Goal: Information Seeking & Learning: Compare options

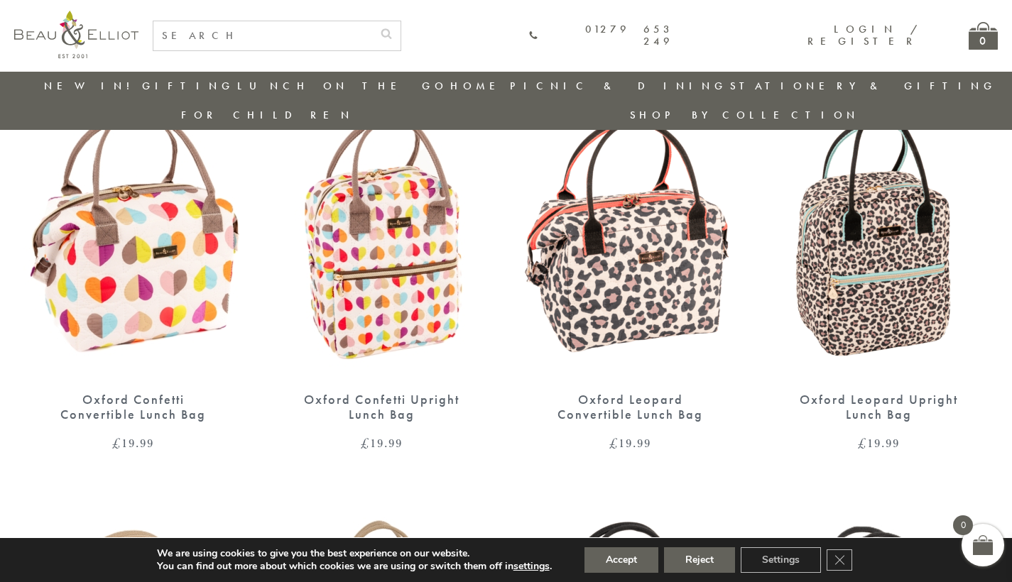
scroll to position [627, 0]
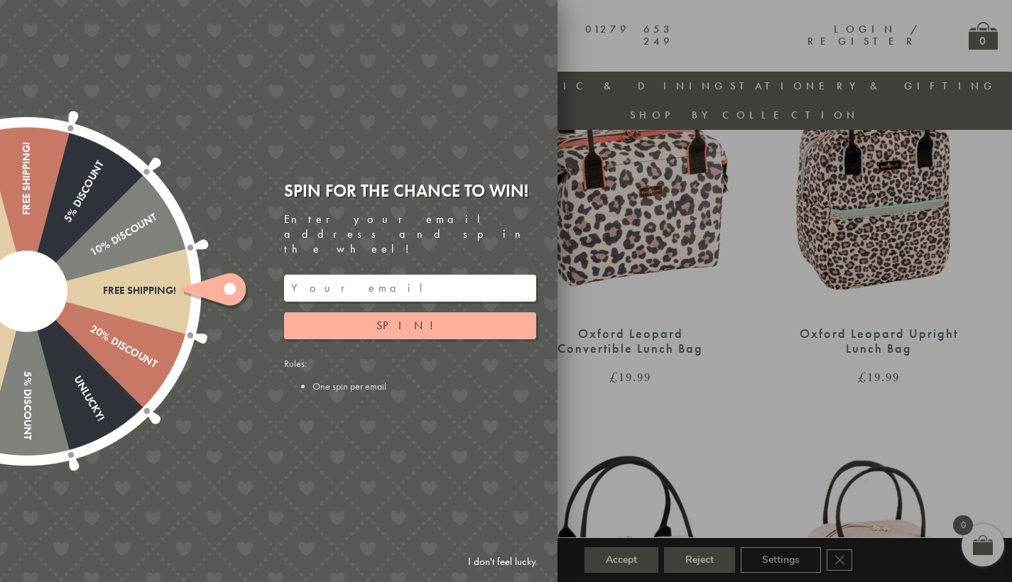
click at [496, 563] on link "I don't feel lucky" at bounding box center [502, 562] width 82 height 26
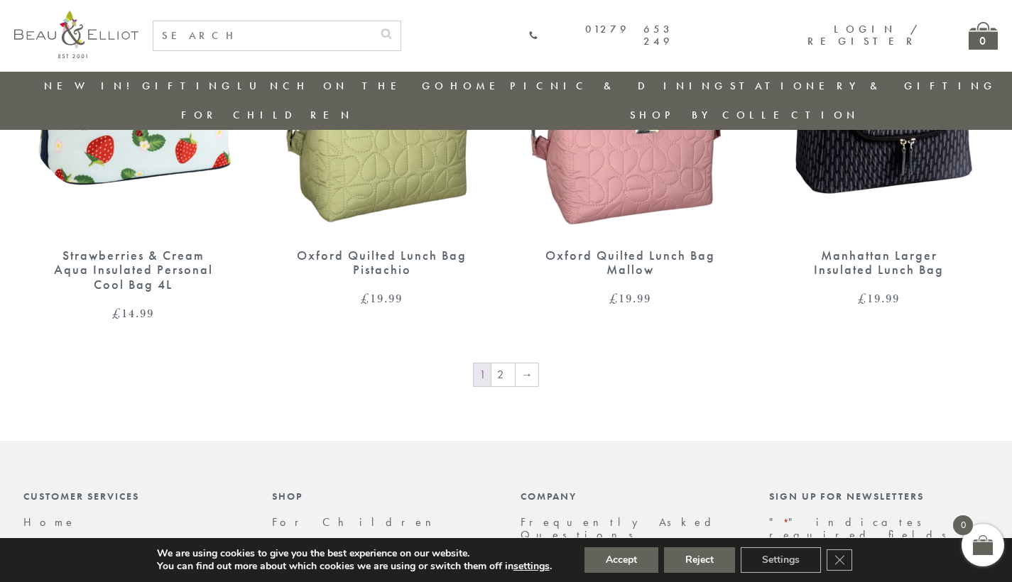
scroll to position [2410, 0]
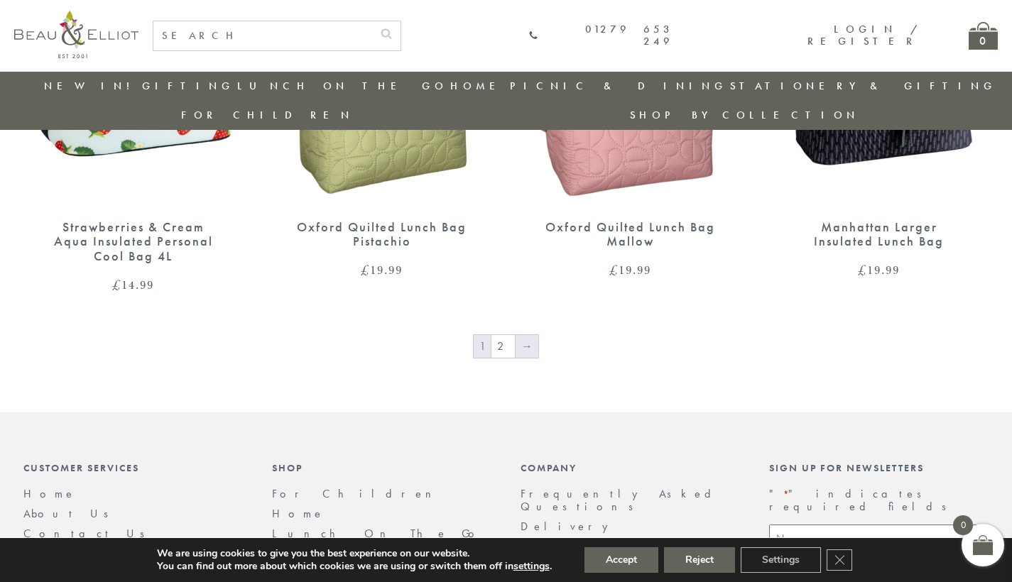
click at [527, 335] on link "→" at bounding box center [526, 346] width 23 height 23
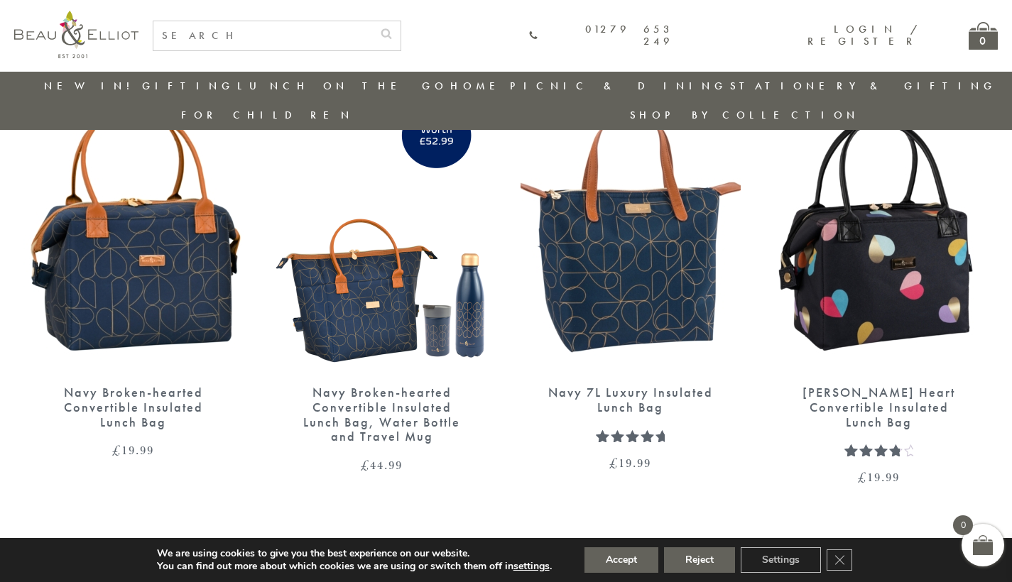
scroll to position [571, 0]
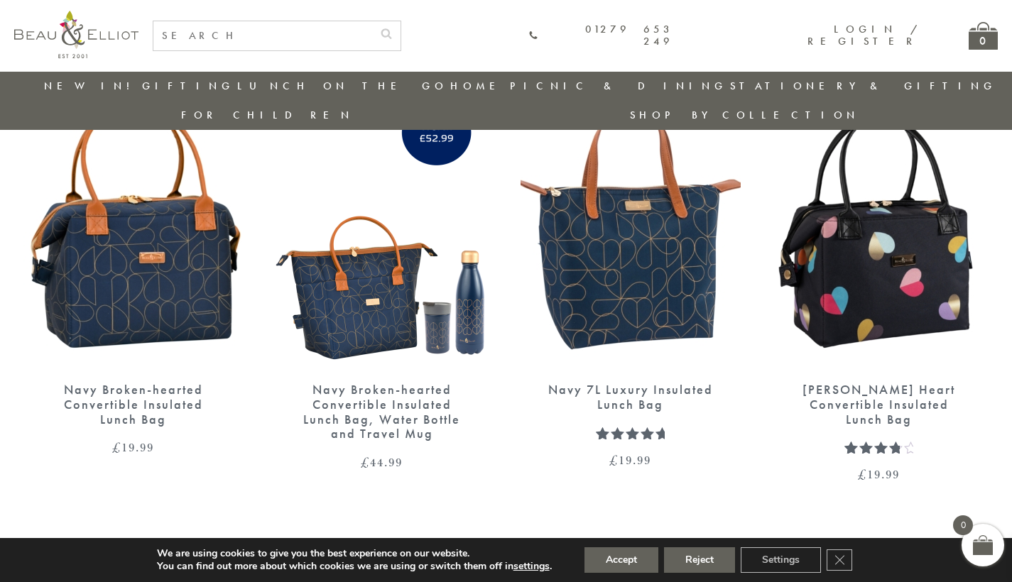
click at [350, 275] on img at bounding box center [382, 226] width 220 height 284
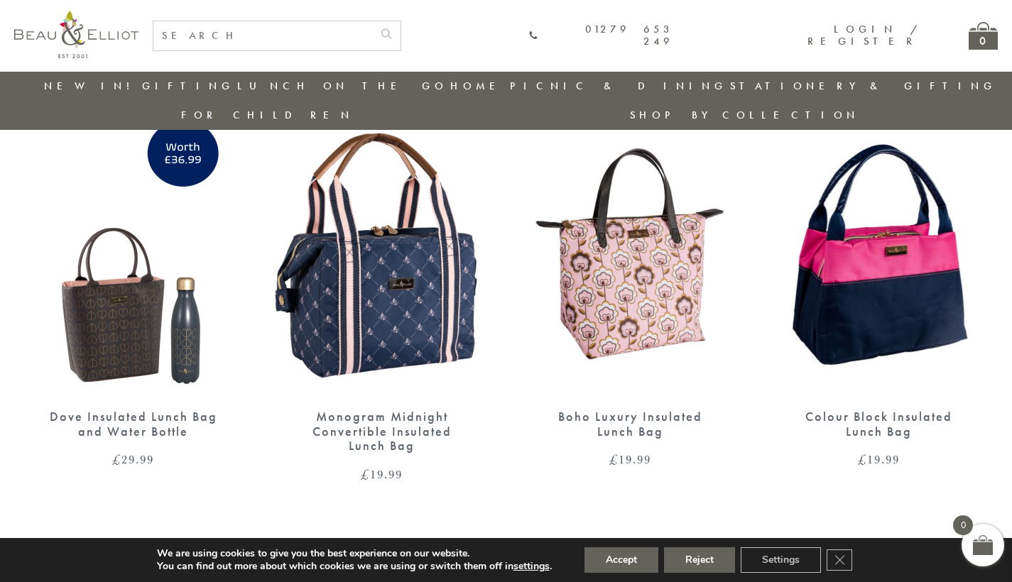
scroll to position [1441, 0]
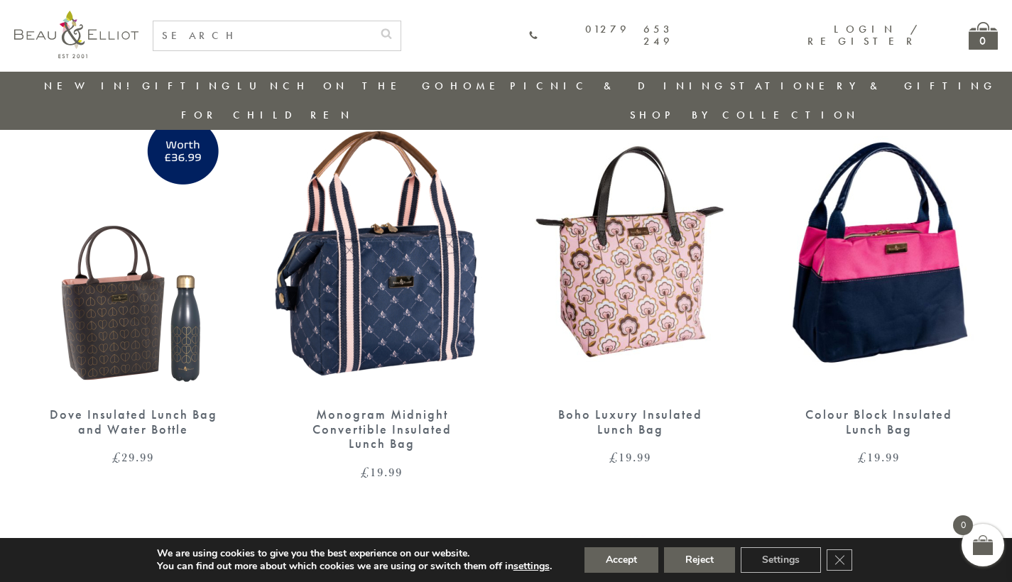
click at [387, 238] on img at bounding box center [382, 251] width 220 height 284
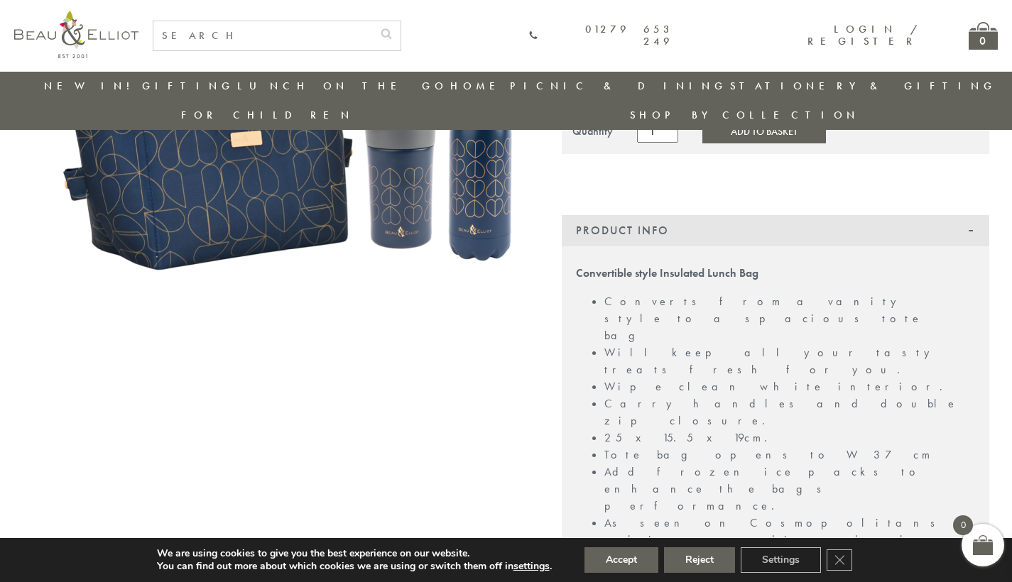
scroll to position [241, 0]
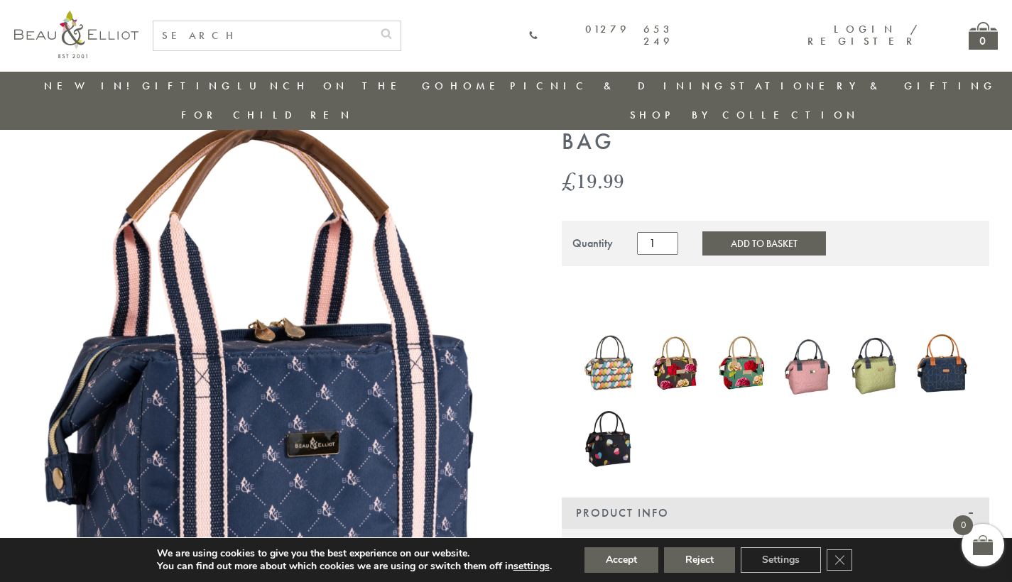
scroll to position [104, 0]
click at [943, 344] on img at bounding box center [941, 363] width 53 height 70
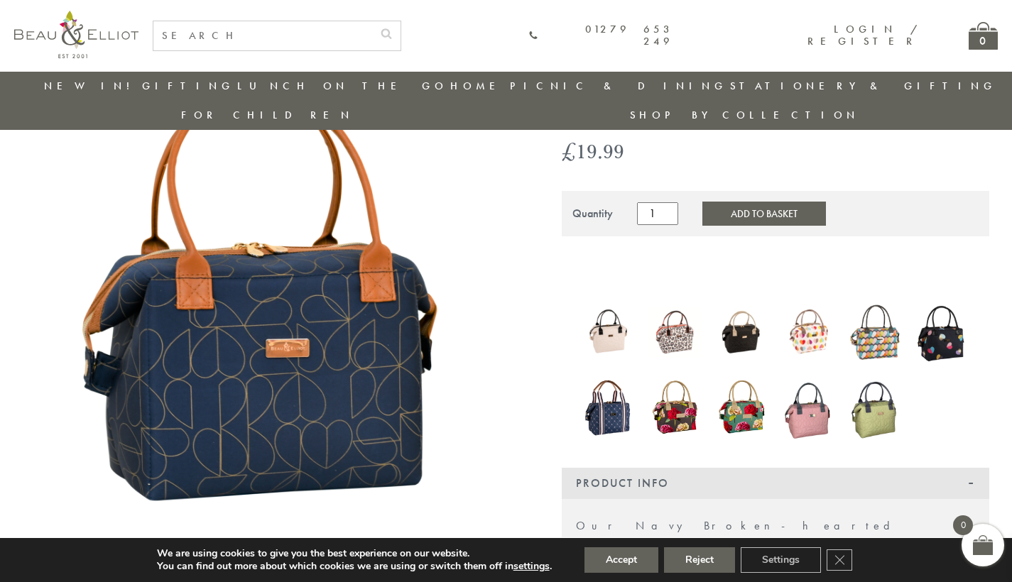
scroll to position [323, 0]
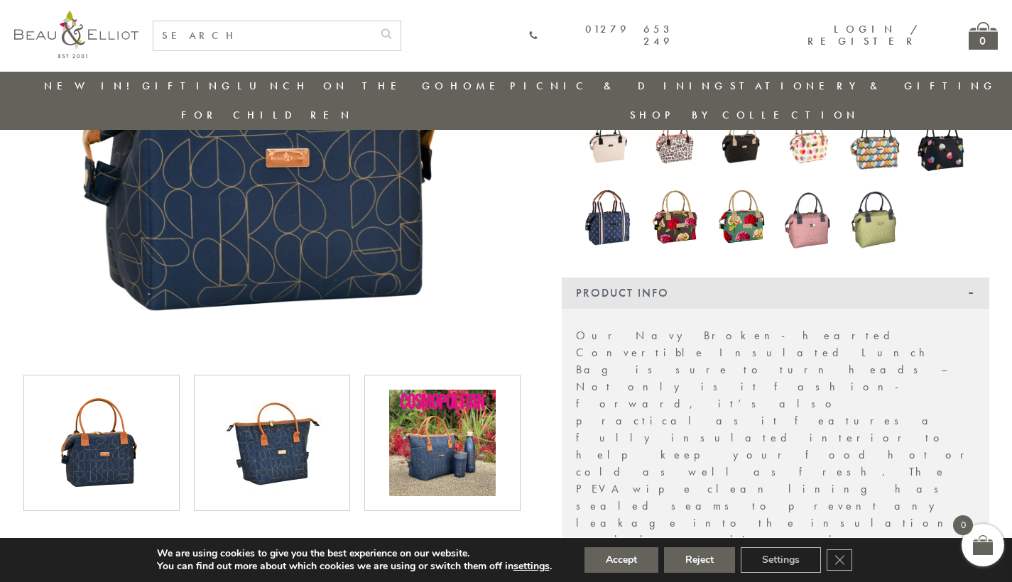
click at [449, 400] on img at bounding box center [442, 443] width 106 height 106
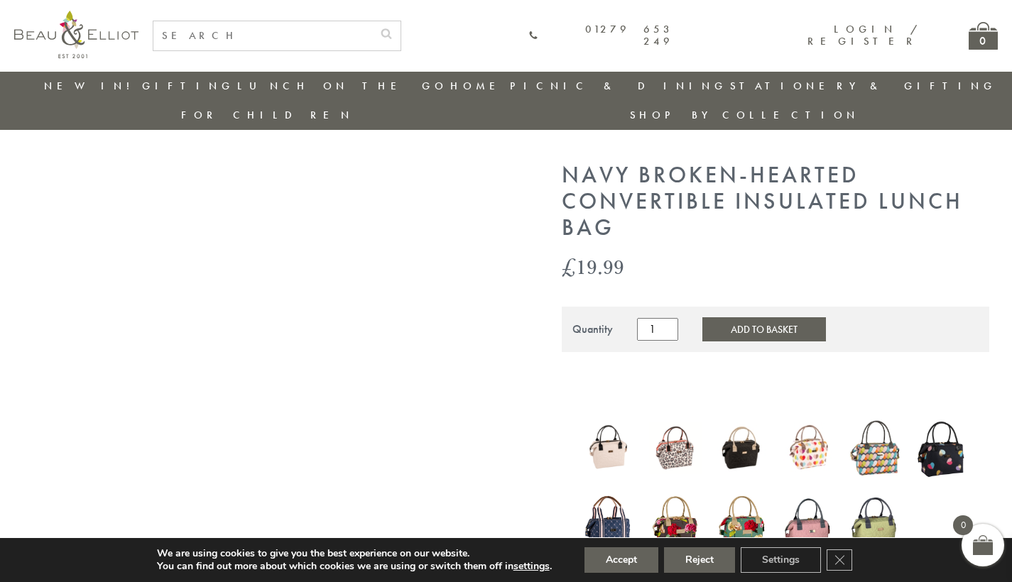
scroll to position [165, 0]
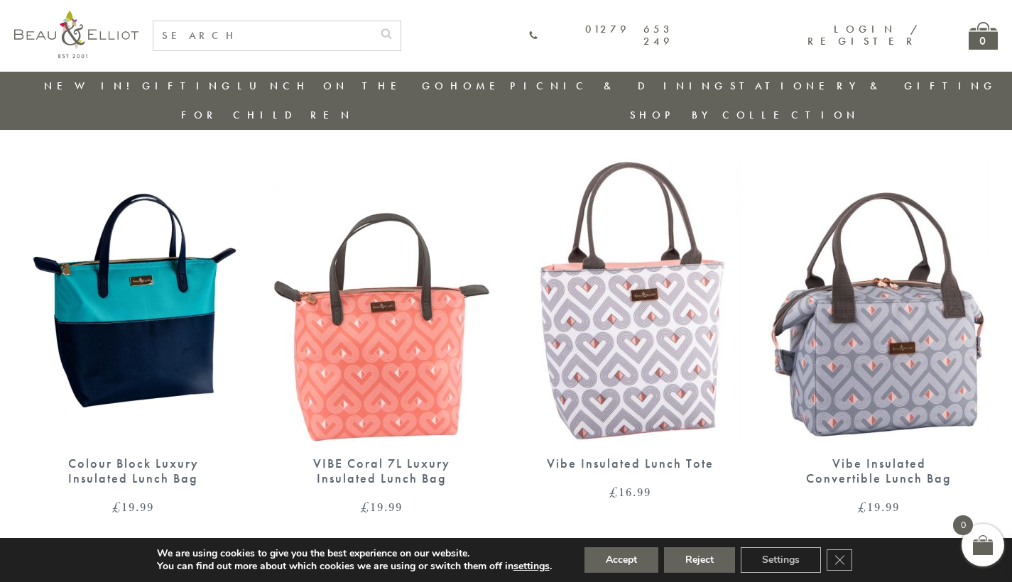
scroll to position [1818, 0]
click at [931, 352] on img at bounding box center [879, 300] width 220 height 284
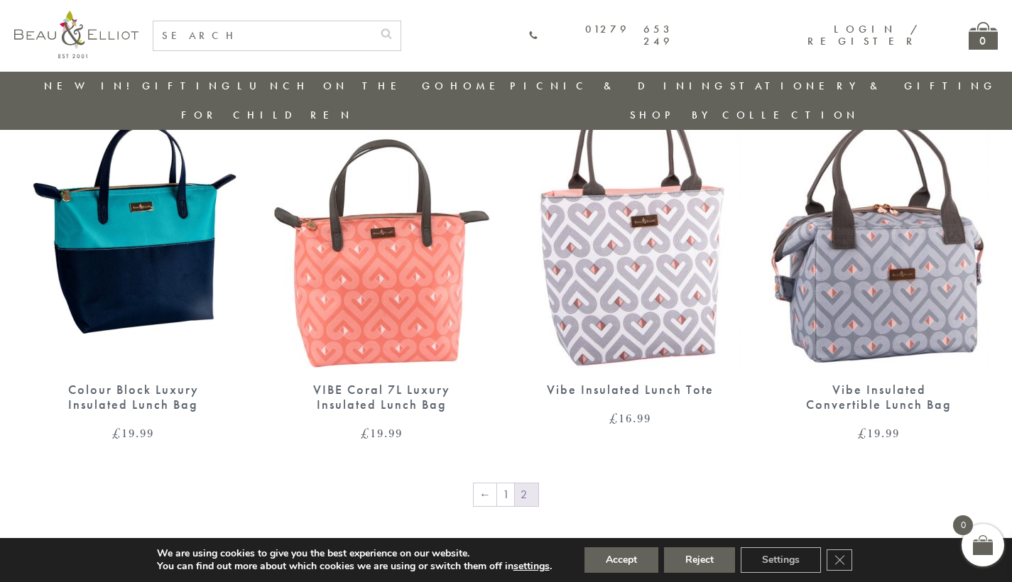
scroll to position [1988, 0]
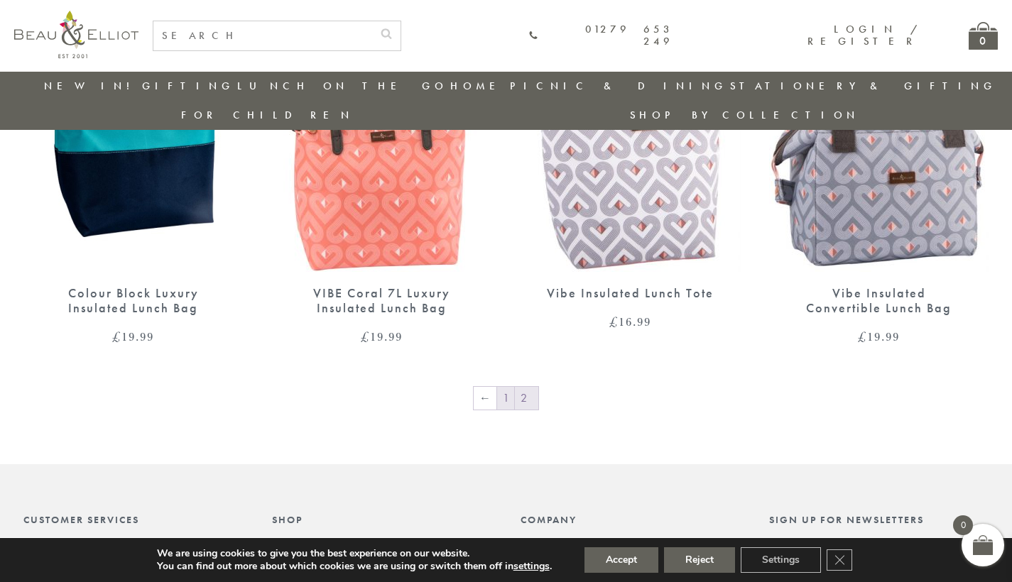
click at [504, 387] on link "1" at bounding box center [505, 398] width 17 height 23
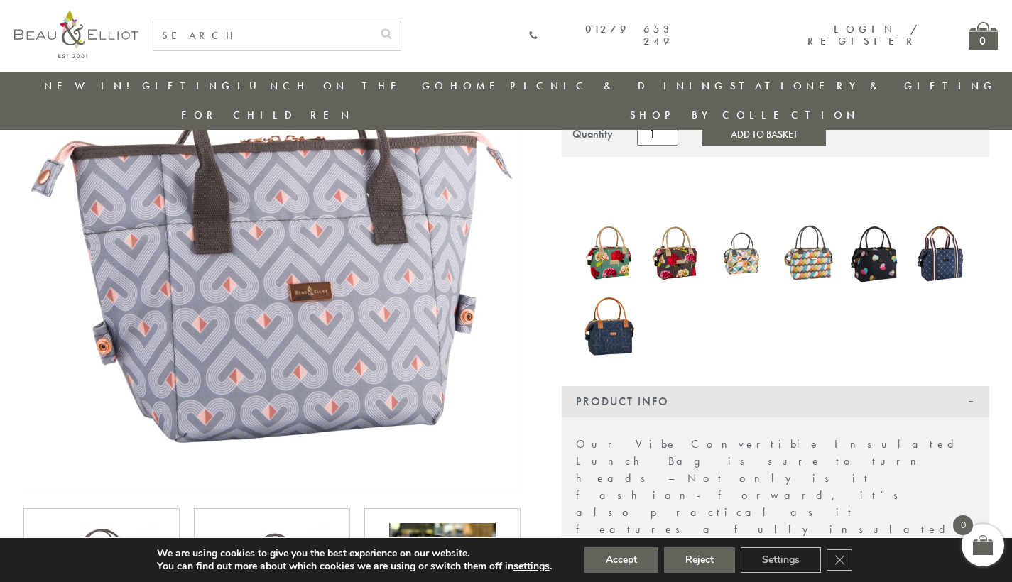
scroll to position [185, 0]
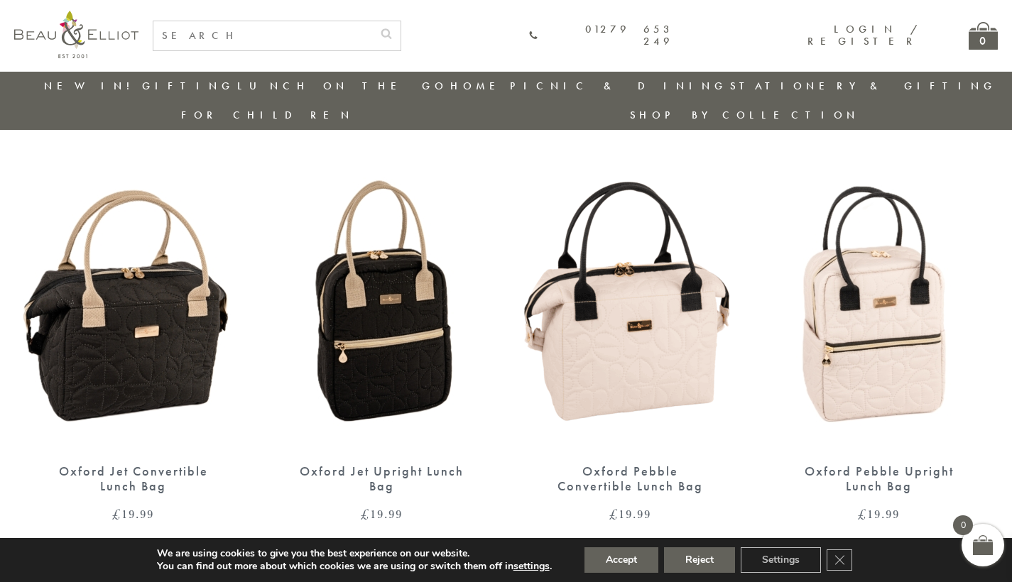
scroll to position [910, 0]
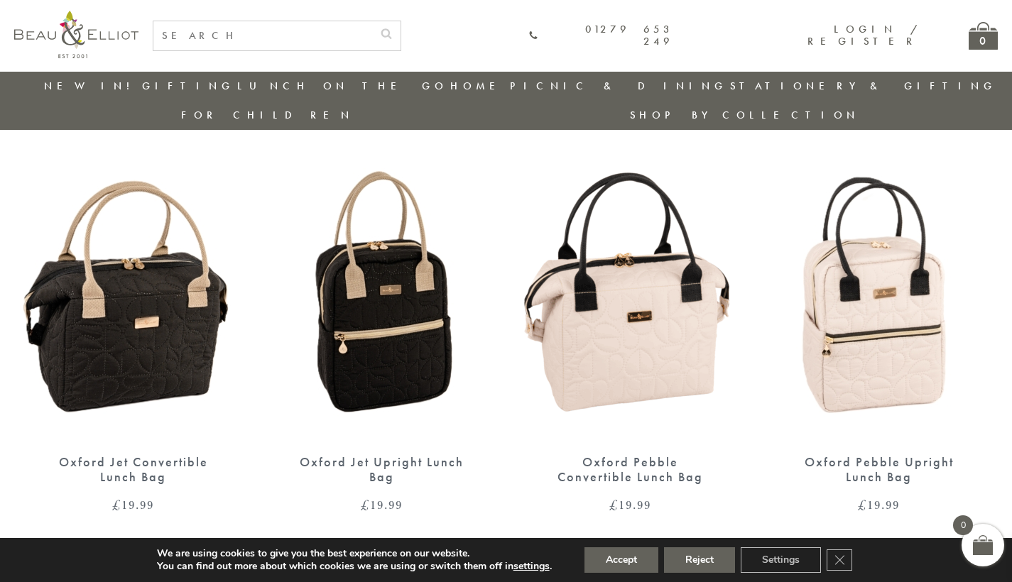
click at [141, 263] on img at bounding box center [133, 299] width 220 height 284
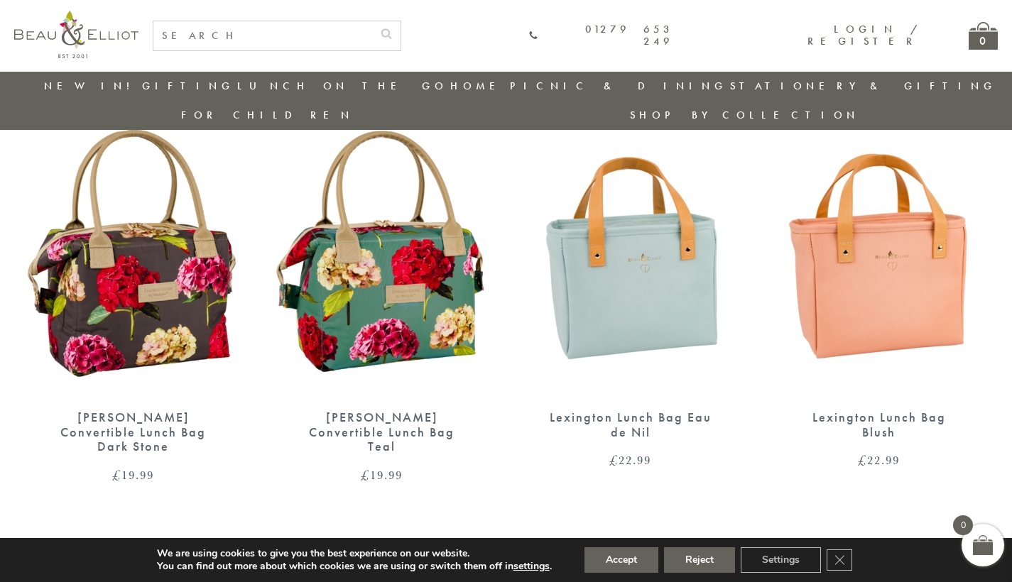
scroll to position [1375, 0]
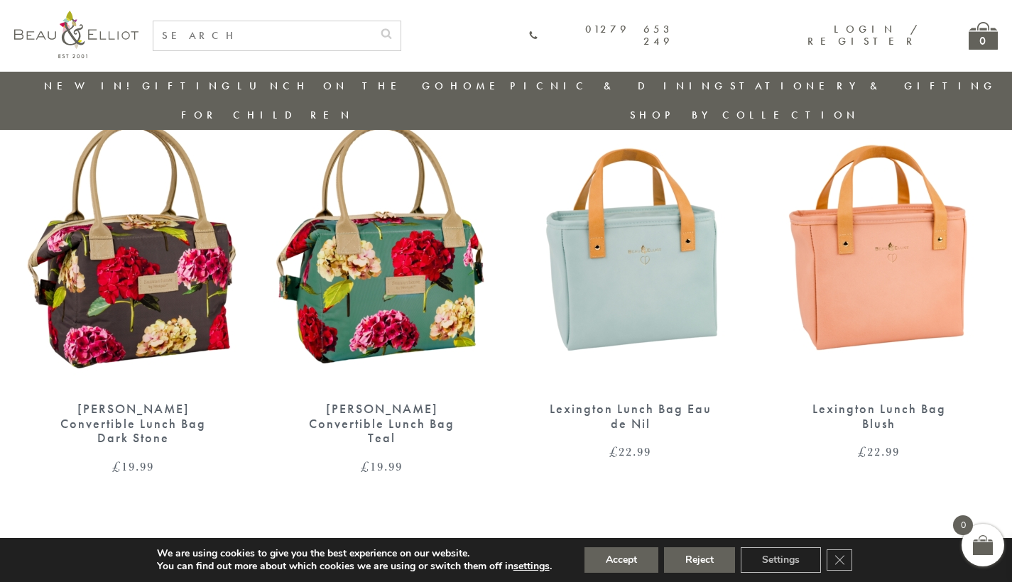
click at [599, 246] on img at bounding box center [630, 246] width 220 height 284
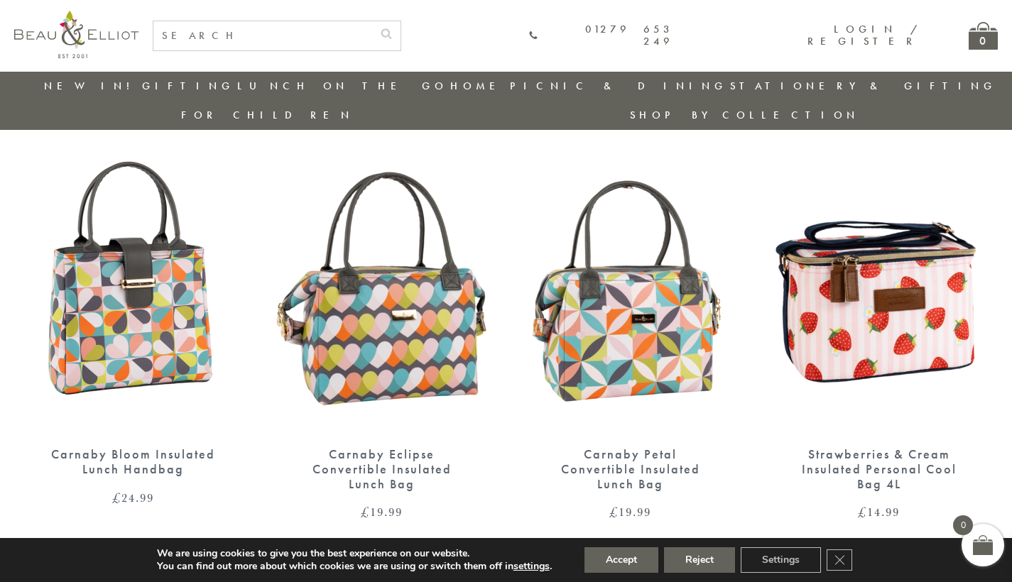
scroll to position [1757, 0]
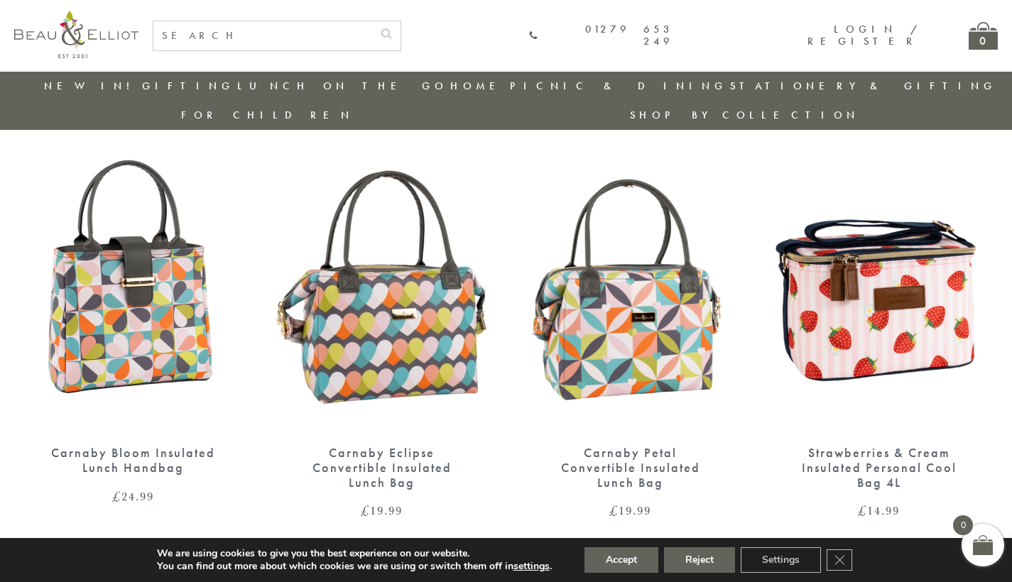
click at [184, 231] on img at bounding box center [133, 290] width 220 height 284
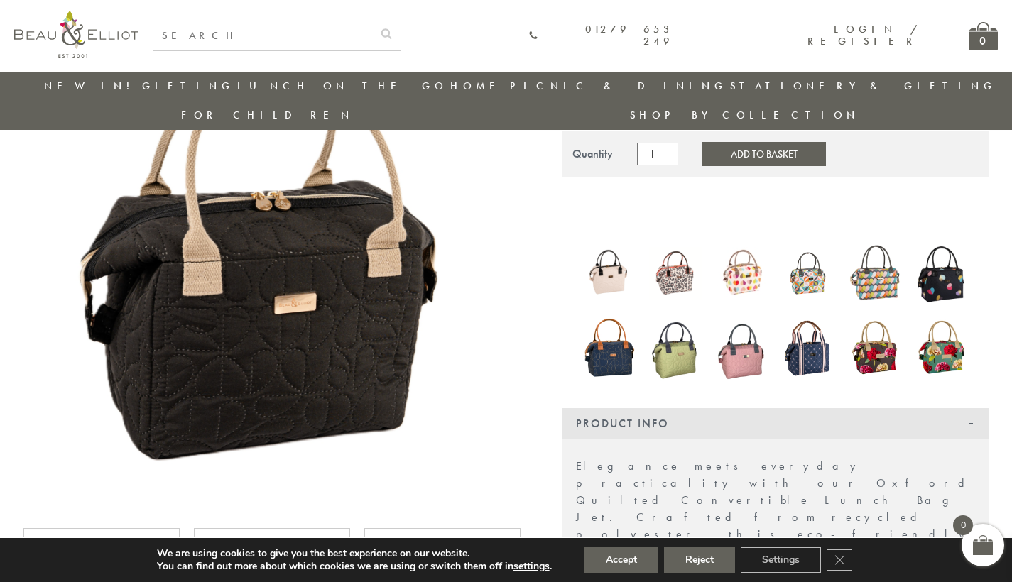
scroll to position [282, 0]
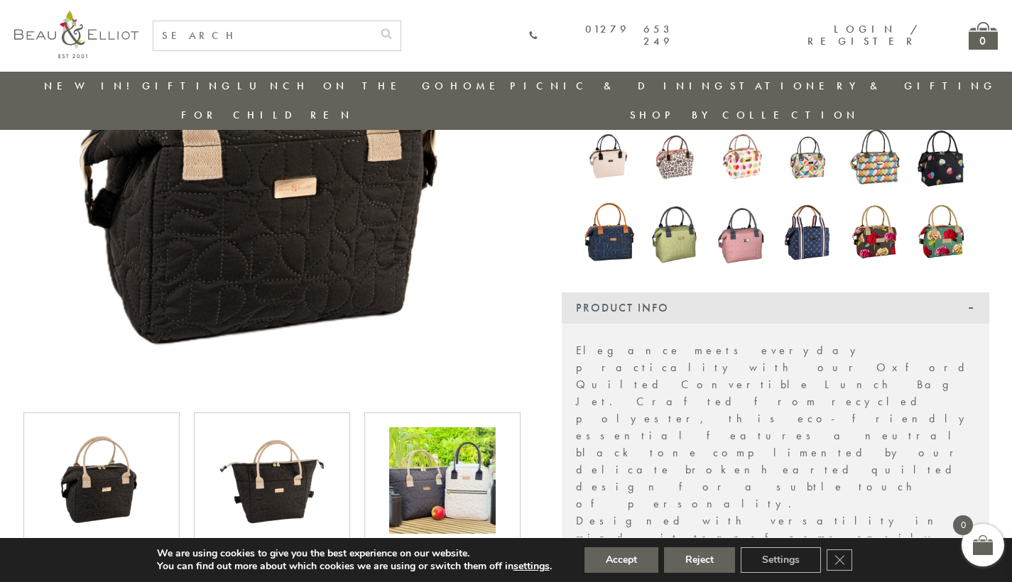
click at [255, 445] on img at bounding box center [272, 480] width 106 height 106
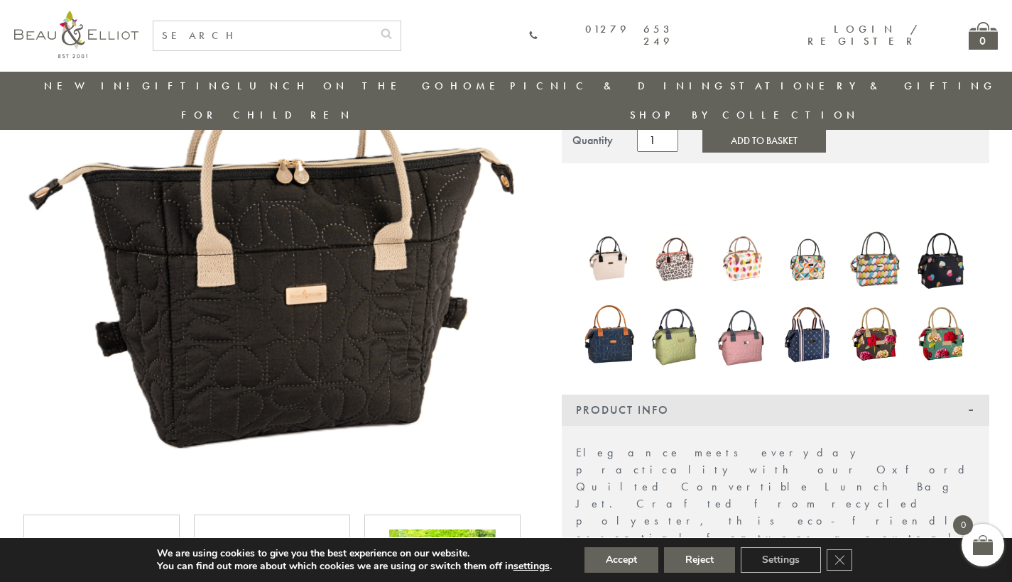
scroll to position [265, 0]
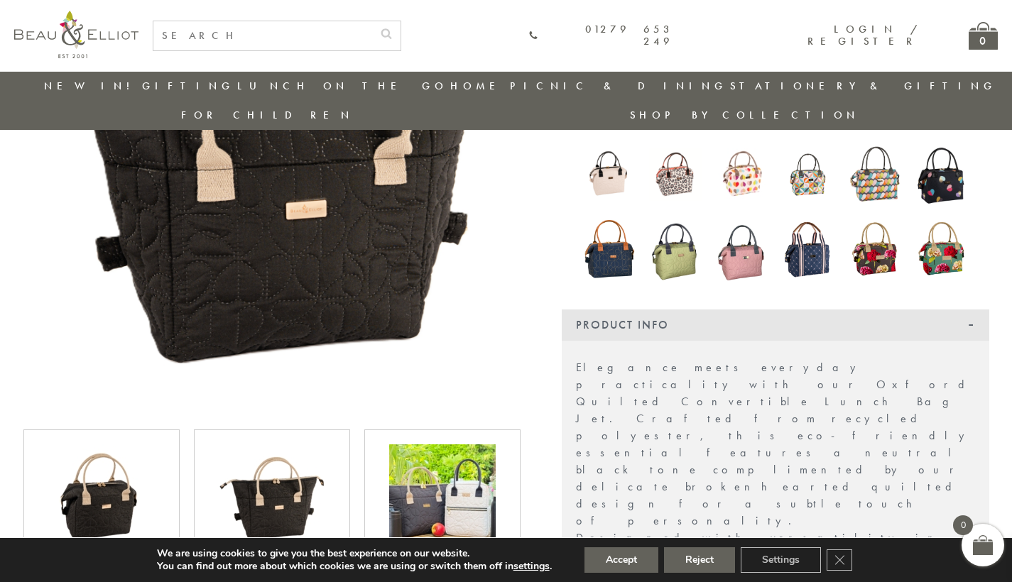
click at [405, 496] on img at bounding box center [442, 497] width 106 height 106
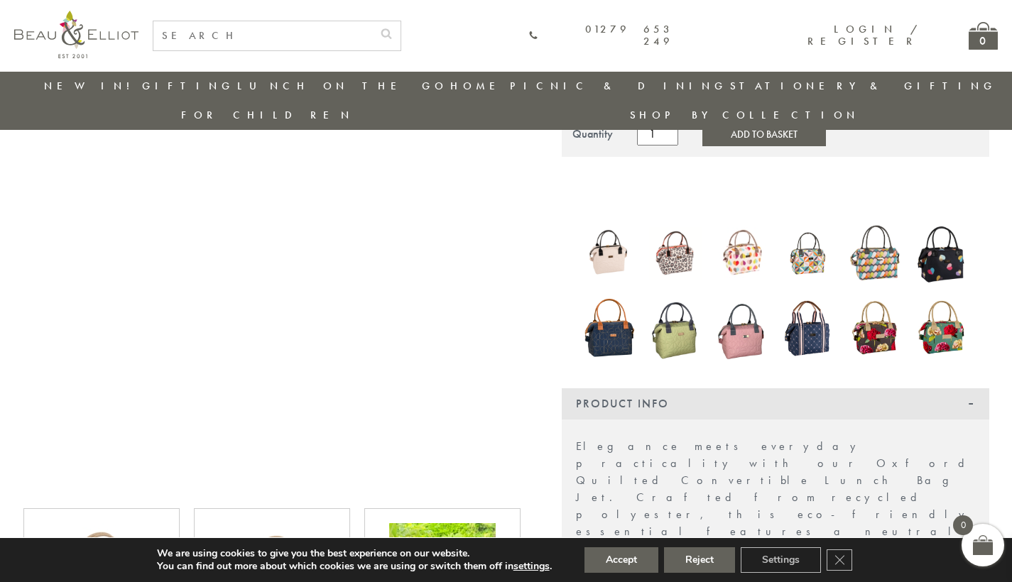
scroll to position [106, 0]
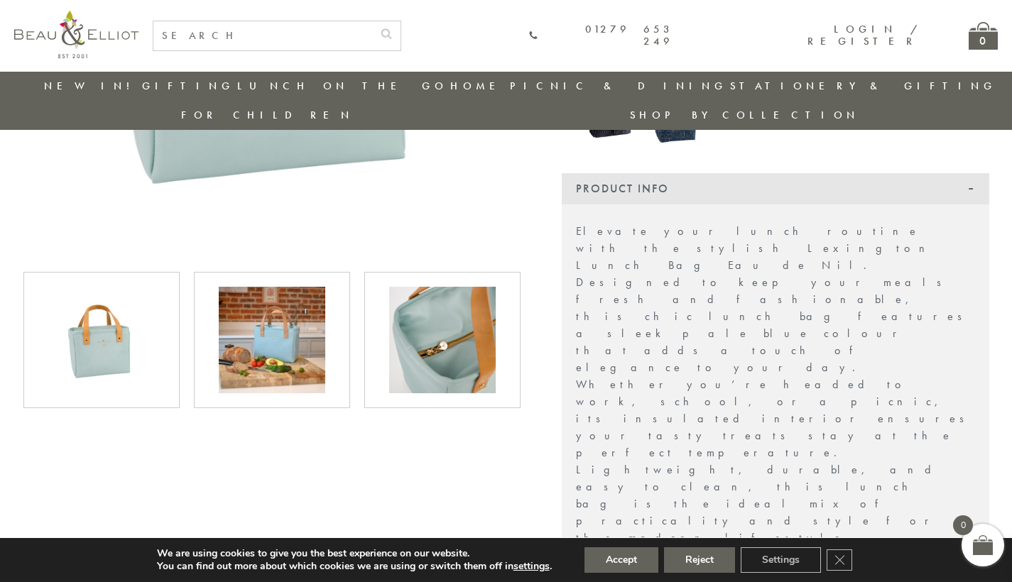
scroll to position [372, 0]
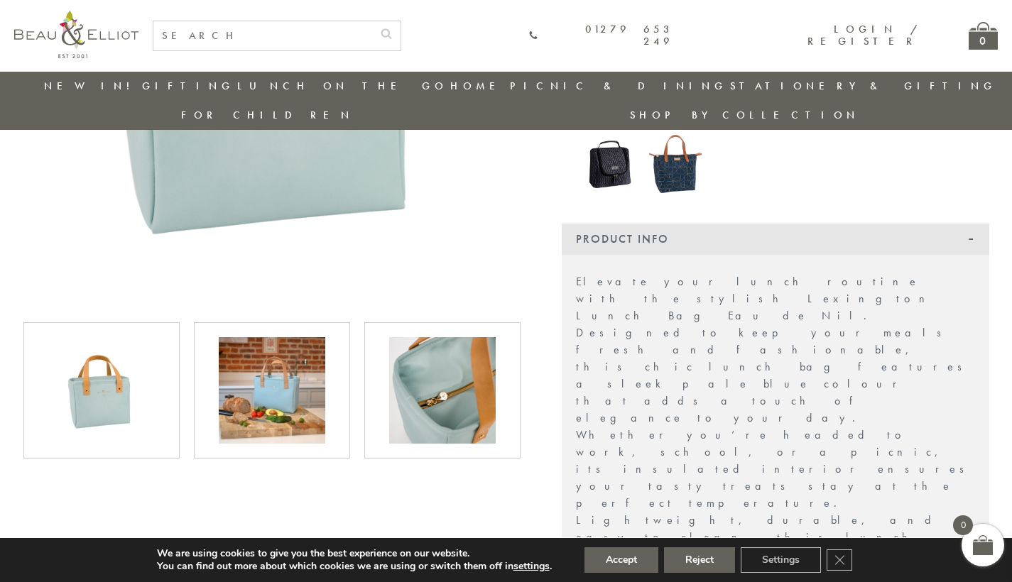
click at [261, 354] on img at bounding box center [272, 390] width 106 height 106
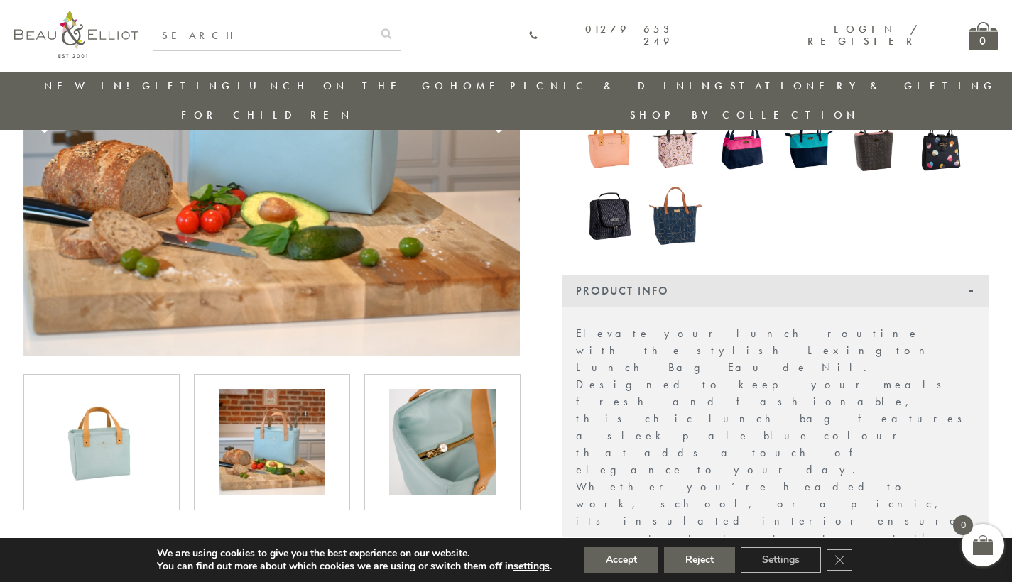
scroll to position [324, 0]
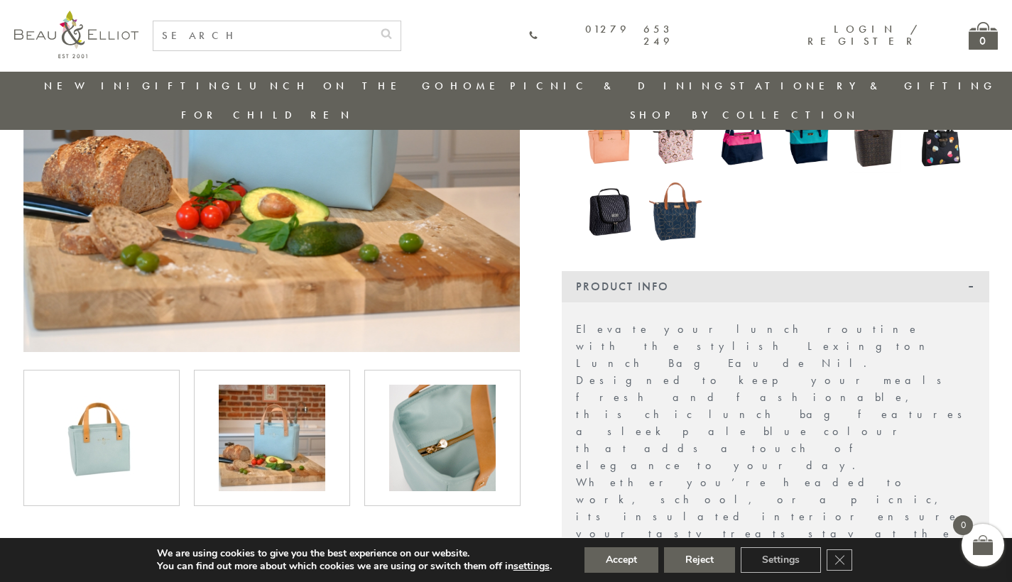
click at [406, 402] on img at bounding box center [442, 438] width 106 height 106
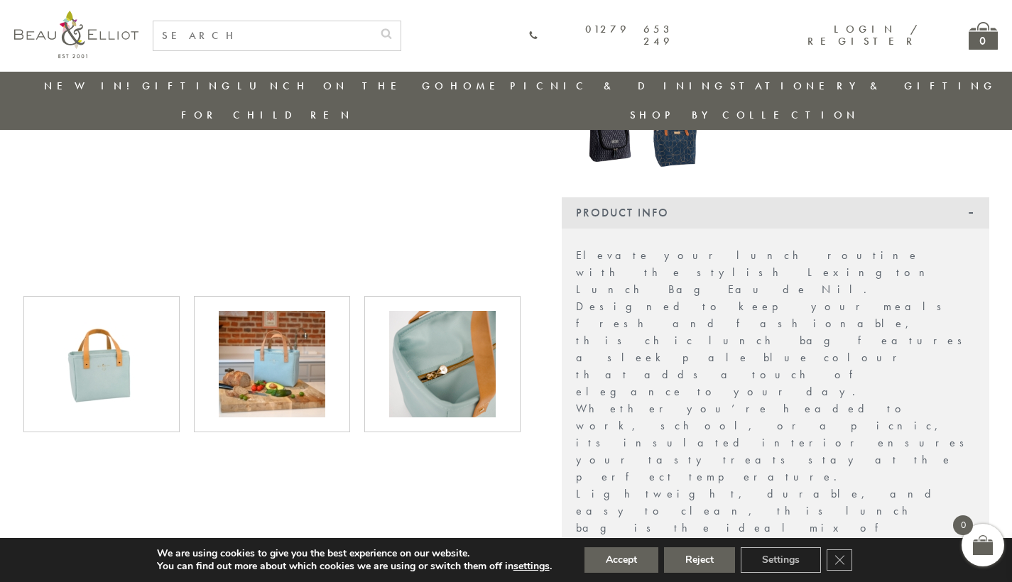
scroll to position [408, 0]
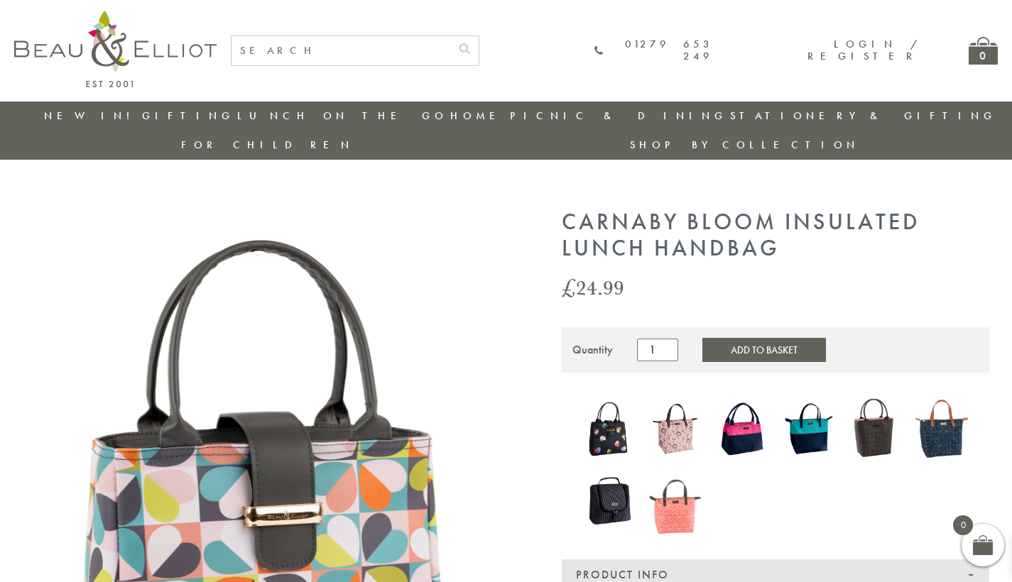
click at [610, 408] on img at bounding box center [609, 429] width 53 height 62
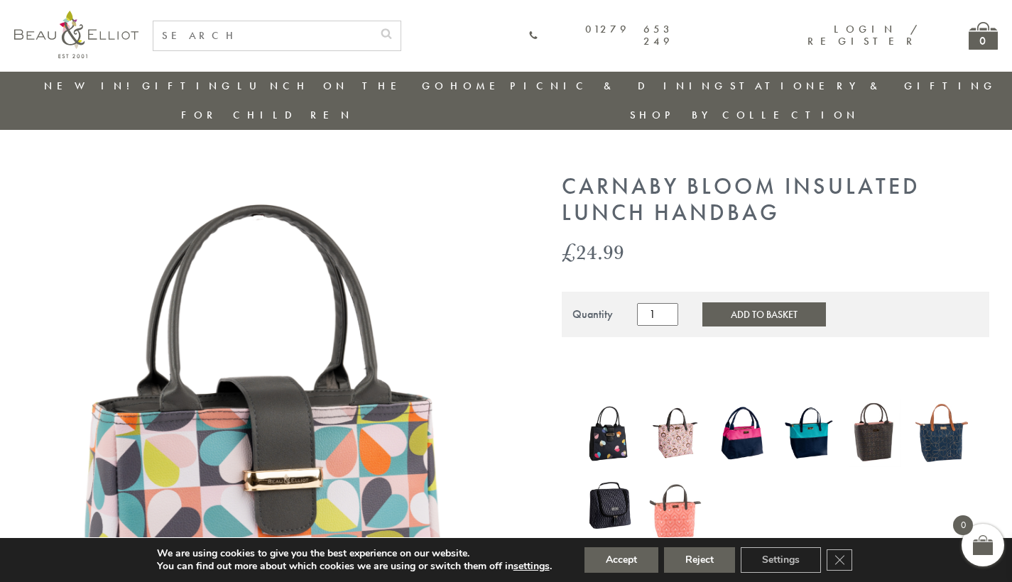
click at [613, 471] on img at bounding box center [609, 505] width 53 height 68
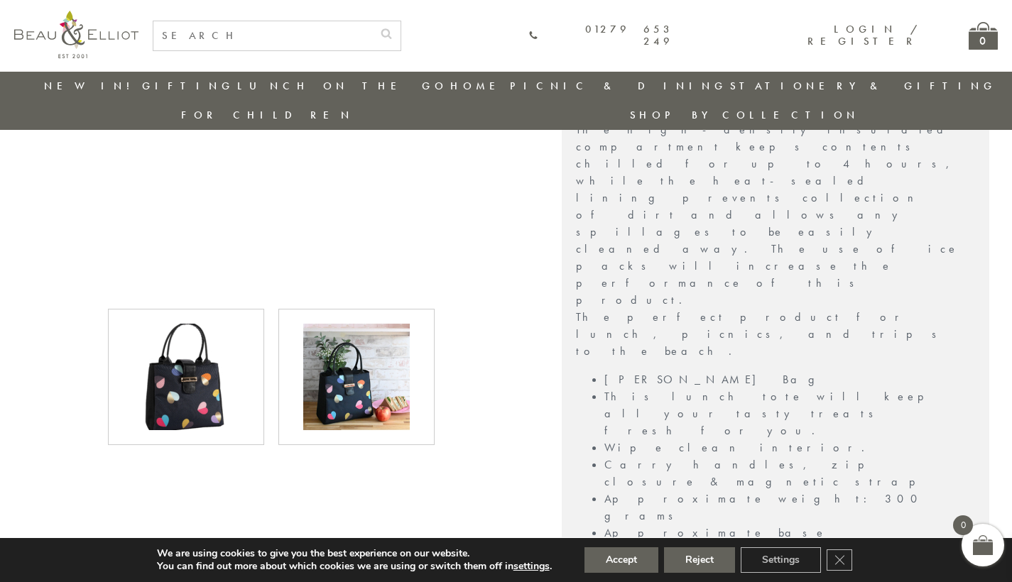
scroll to position [652, 0]
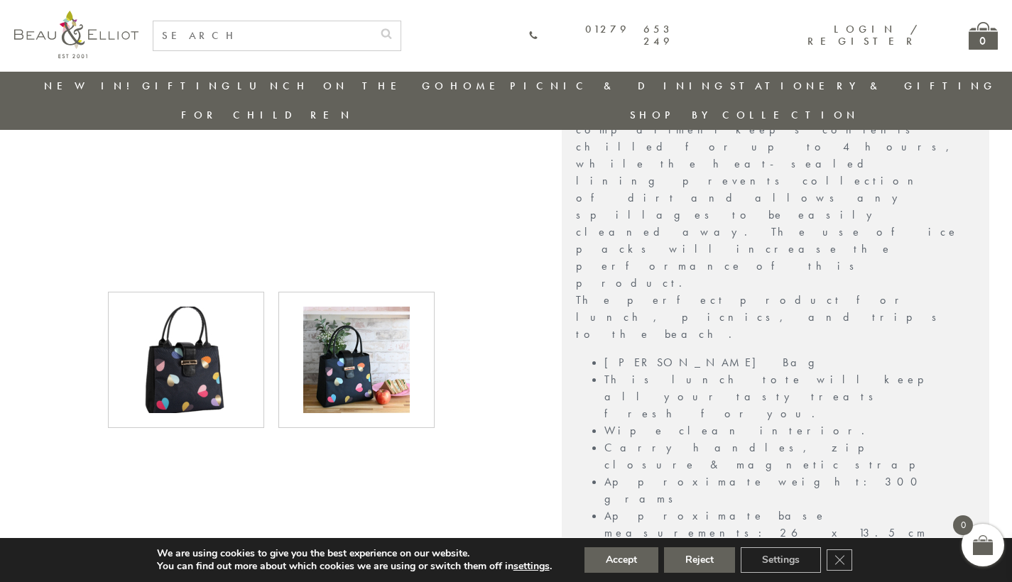
click at [407, 314] on img at bounding box center [356, 360] width 106 height 106
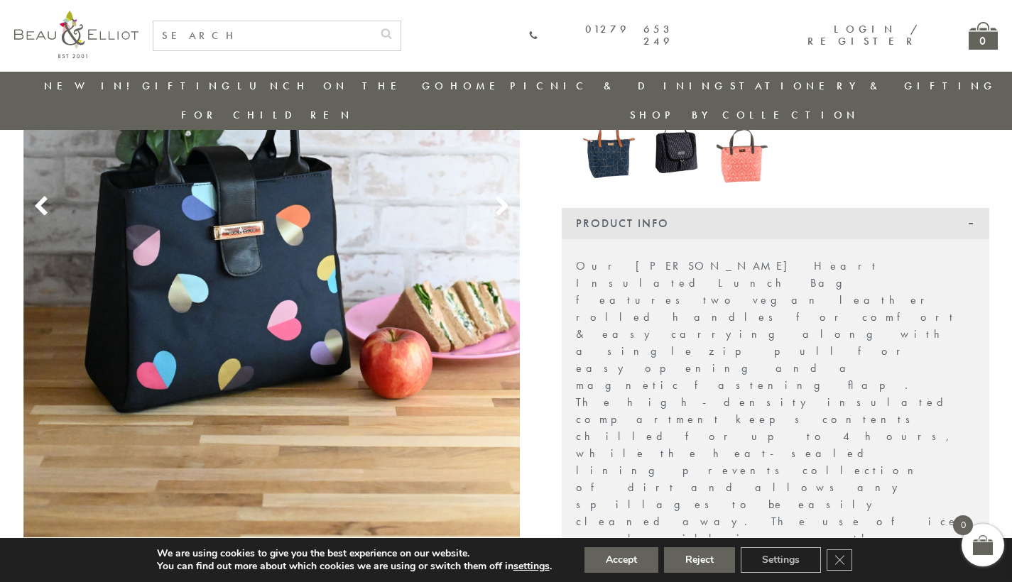
scroll to position [367, 0]
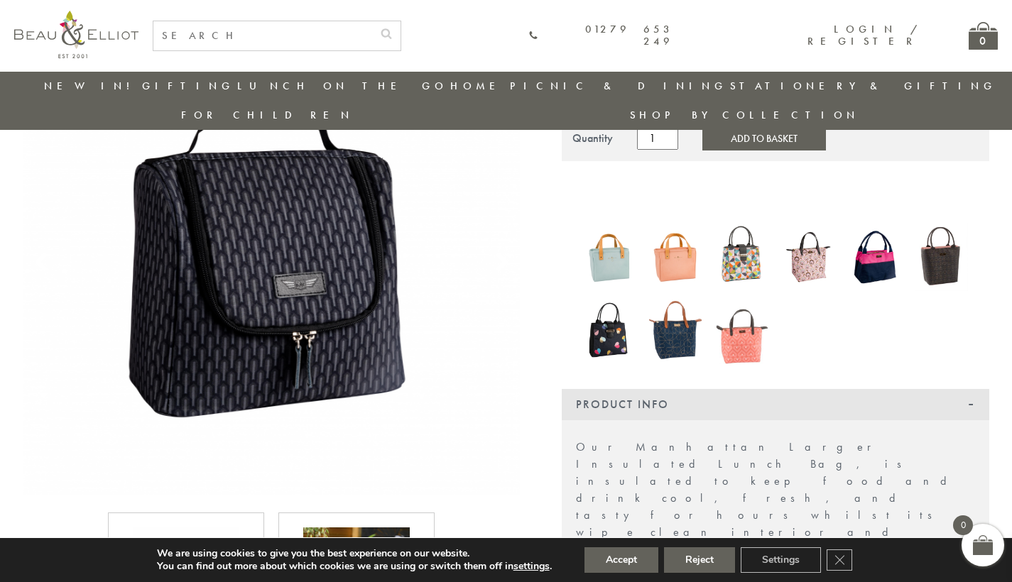
scroll to position [297, 0]
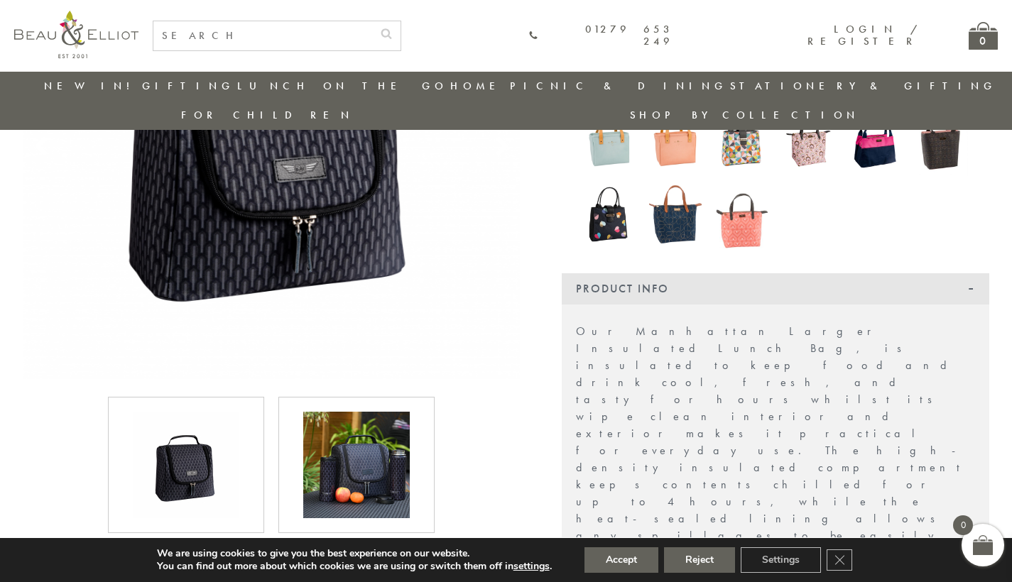
click at [397, 444] on img at bounding box center [356, 465] width 106 height 106
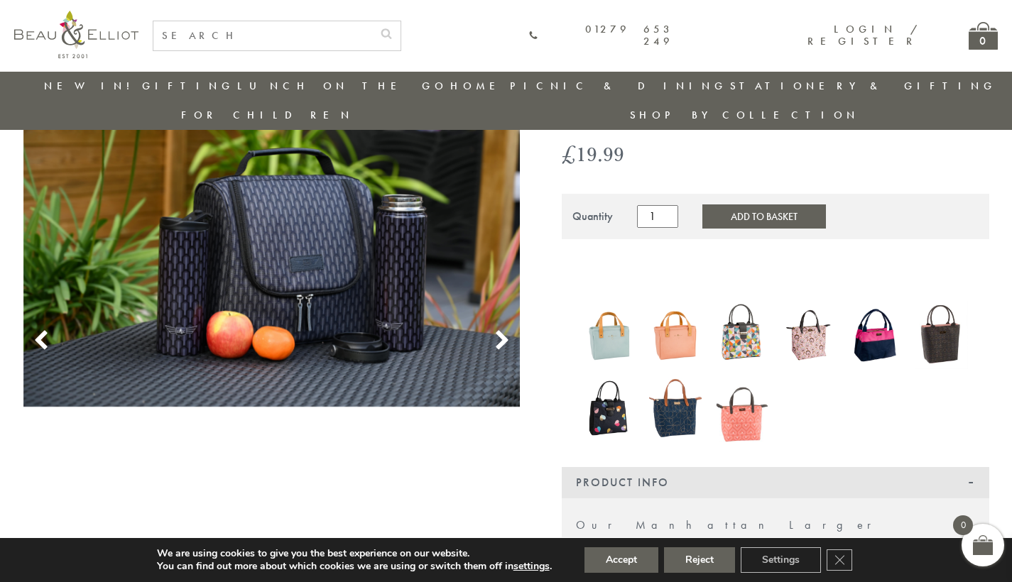
scroll to position [101, 0]
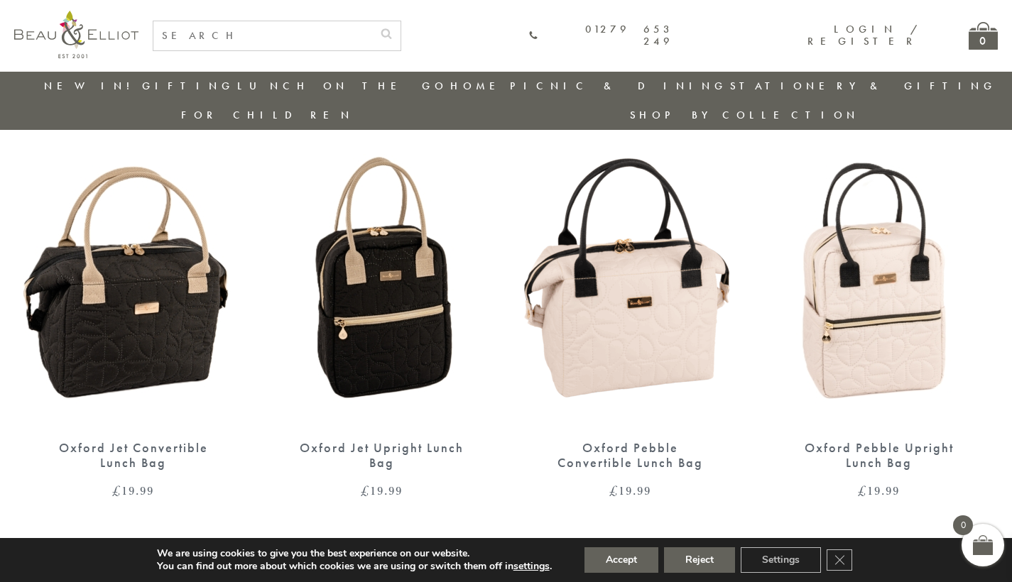
scroll to position [926, 0]
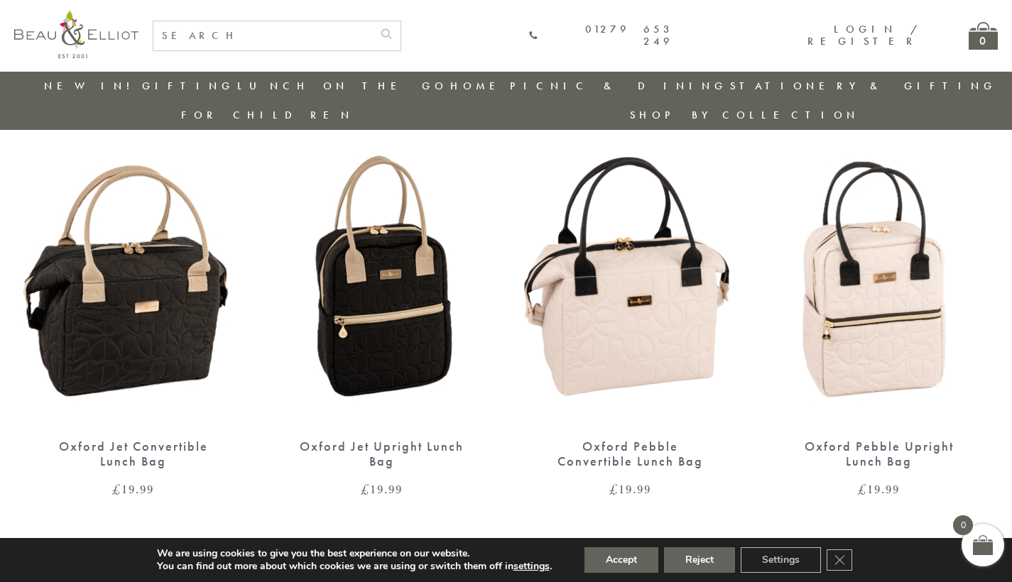
click at [386, 271] on img at bounding box center [382, 283] width 220 height 284
